Goal: Task Accomplishment & Management: Use online tool/utility

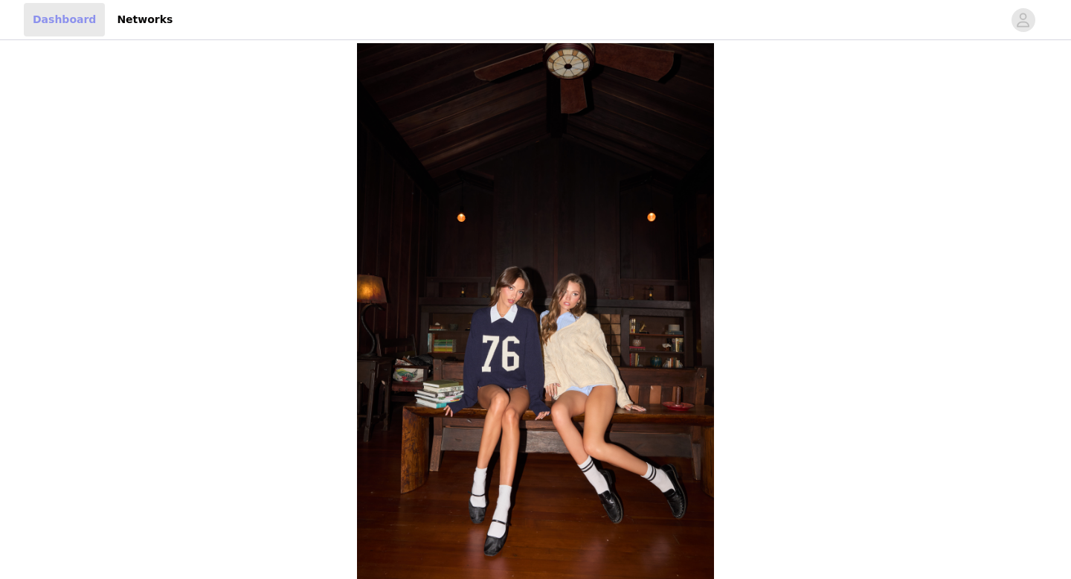
click at [68, 21] on link "Dashboard" at bounding box center [64, 19] width 81 height 33
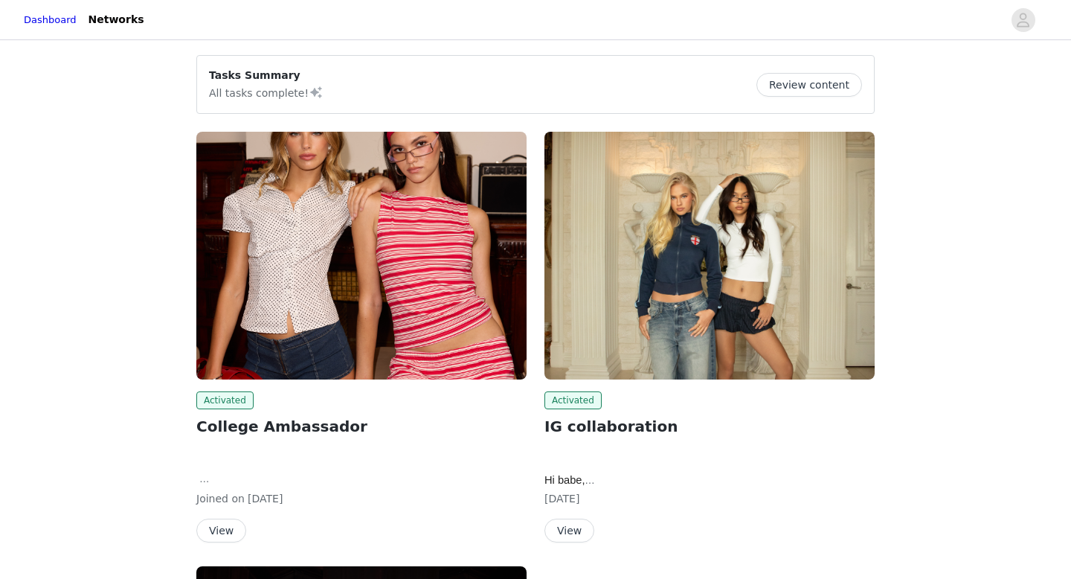
click at [226, 512] on div "Activated College Ambassador Hi babe, We are so happy to move forward with a co…" at bounding box center [361, 466] width 330 height 151
click at [228, 524] on button "View" at bounding box center [221, 530] width 50 height 24
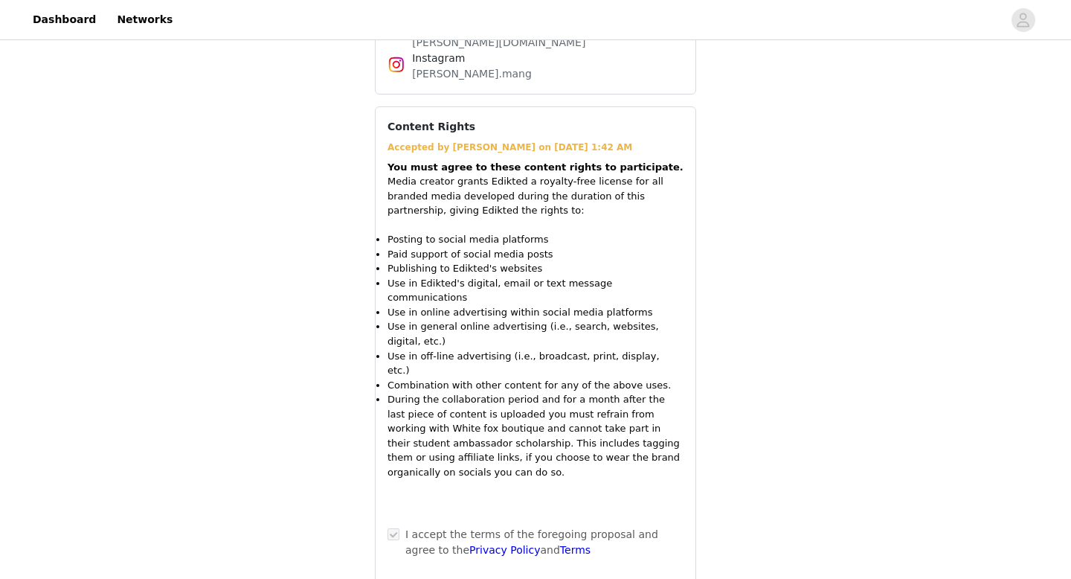
scroll to position [1171, 0]
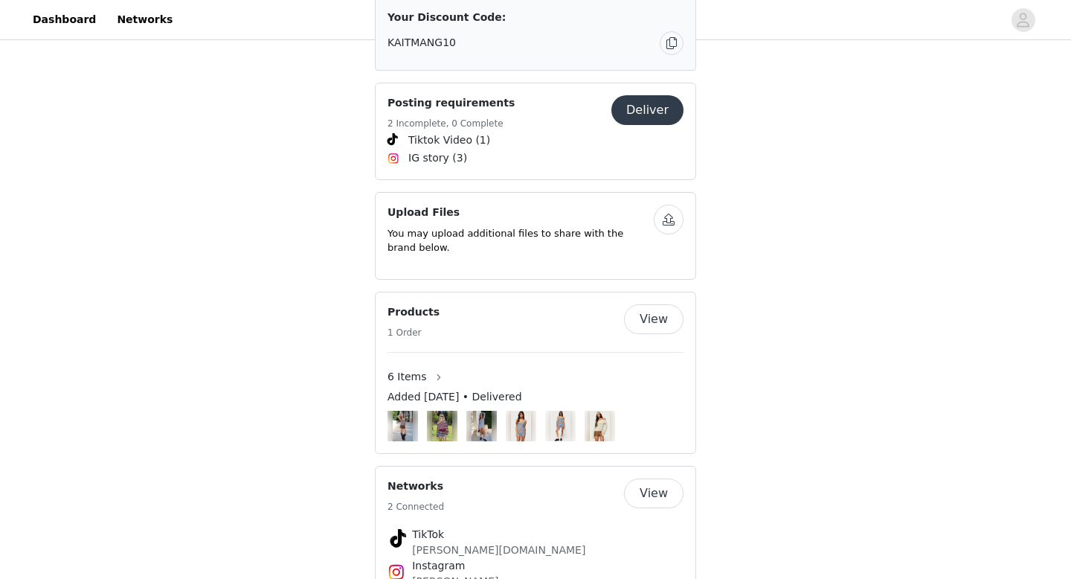
click at [630, 478] on button "View" at bounding box center [653, 493] width 59 height 30
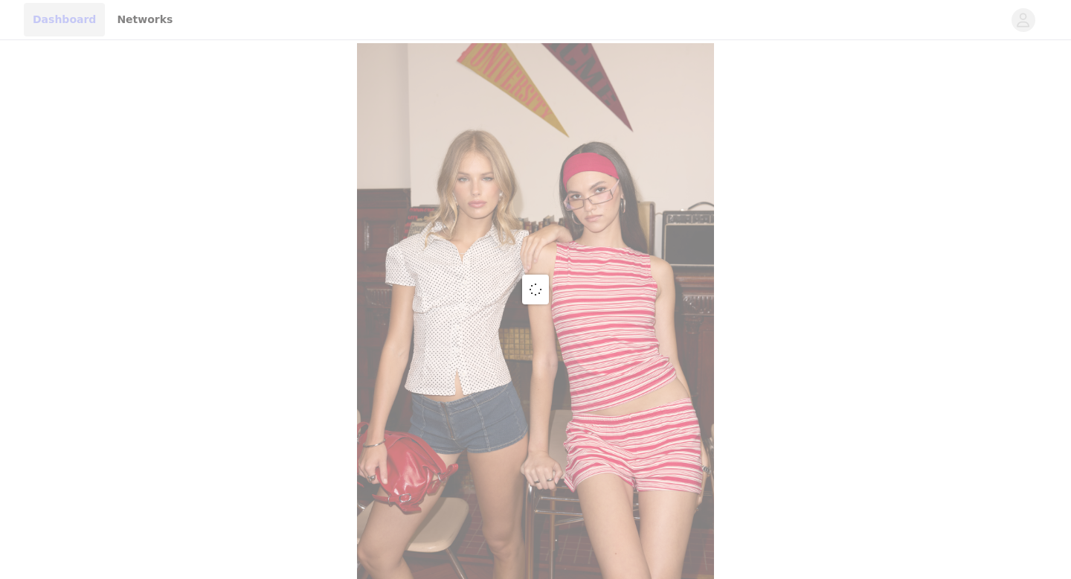
scroll to position [17, 0]
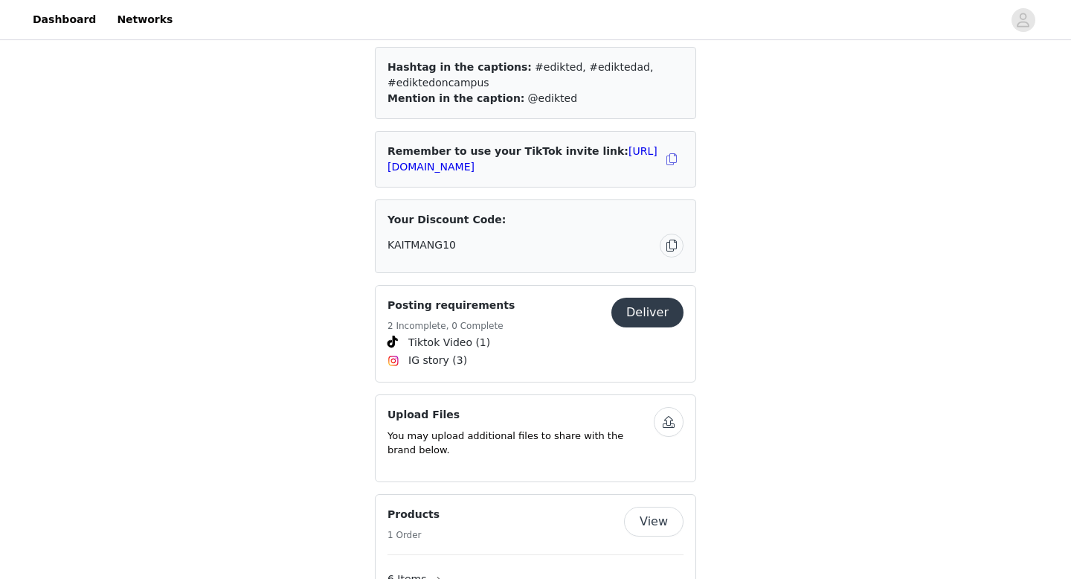
scroll to position [851, 0]
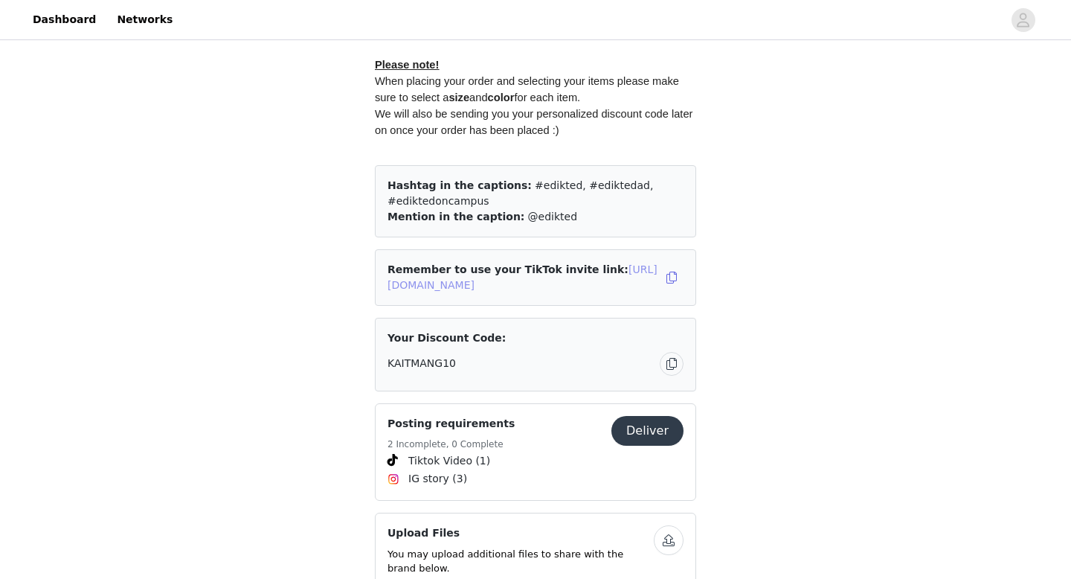
click at [624, 272] on link "[URL][DOMAIN_NAME]" at bounding box center [522, 277] width 270 height 28
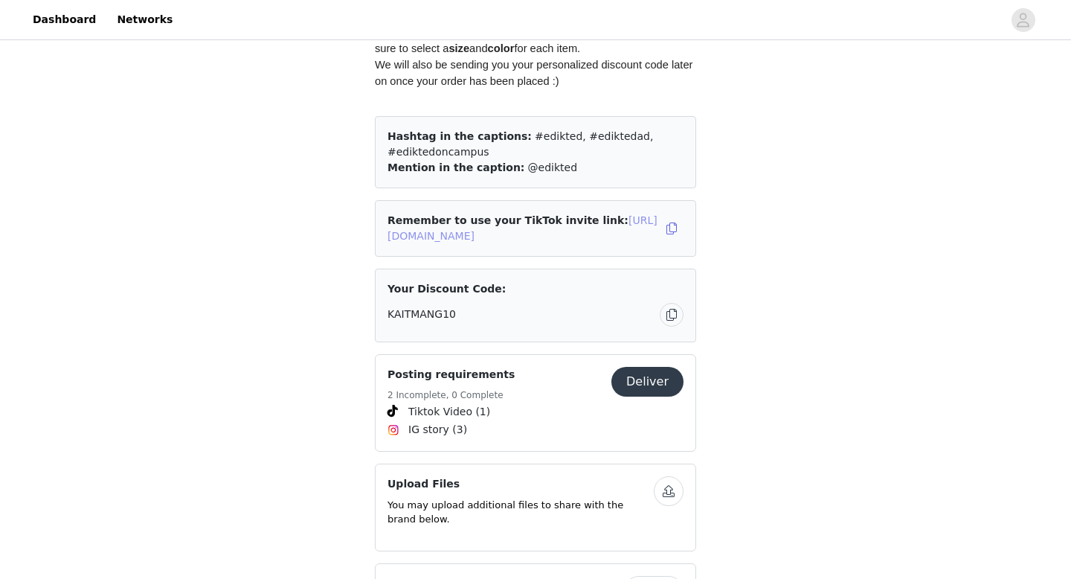
scroll to position [933, 0]
